Goal: Information Seeking & Learning: Find specific fact

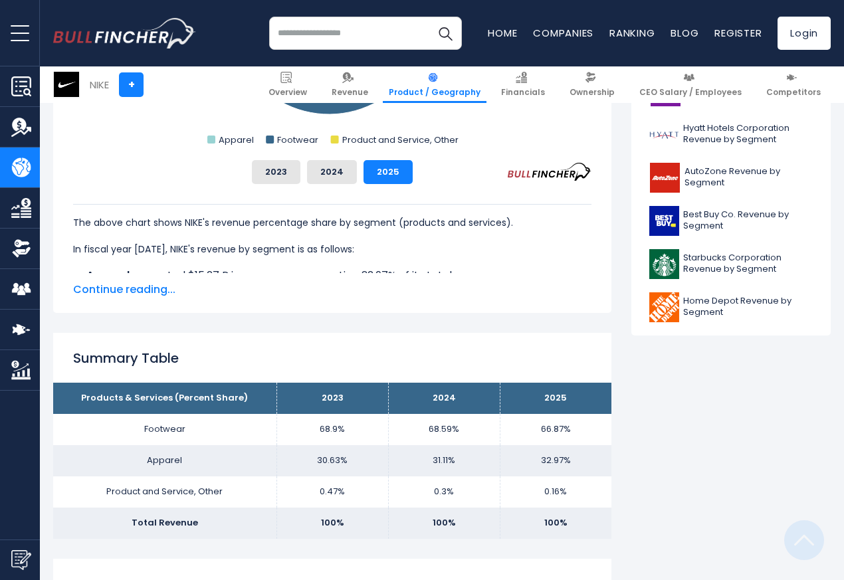
scroll to position [664, 0]
